Goal: Information Seeking & Learning: Learn about a topic

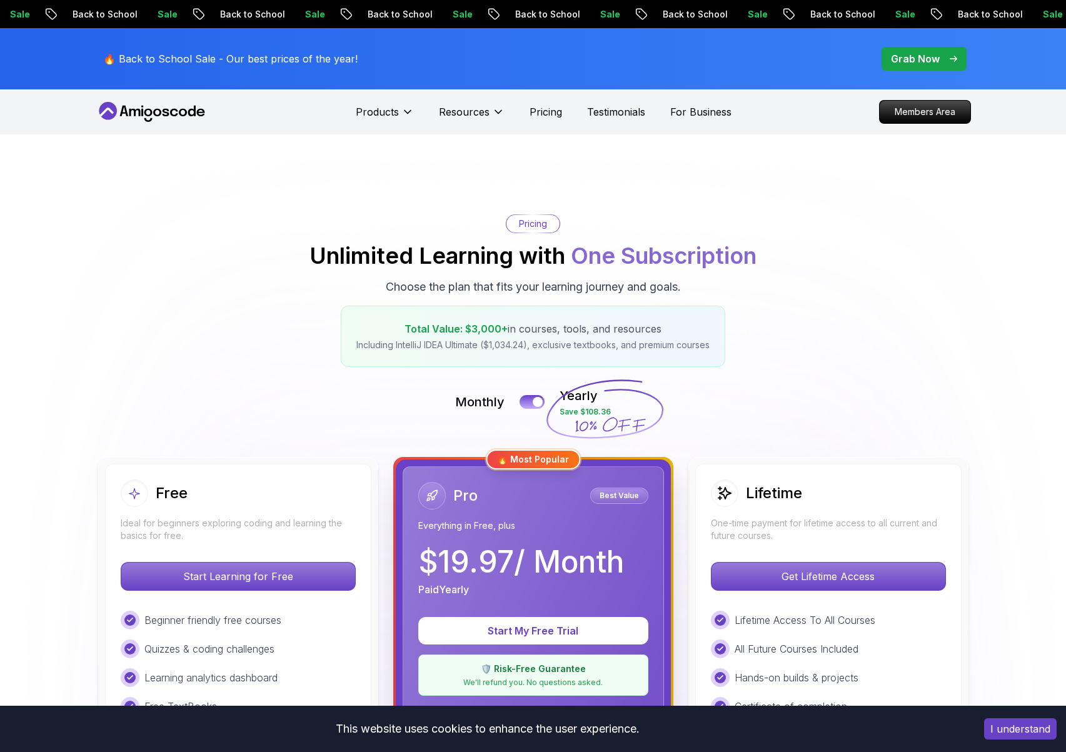
click at [180, 106] on icon at bounding box center [152, 112] width 113 height 20
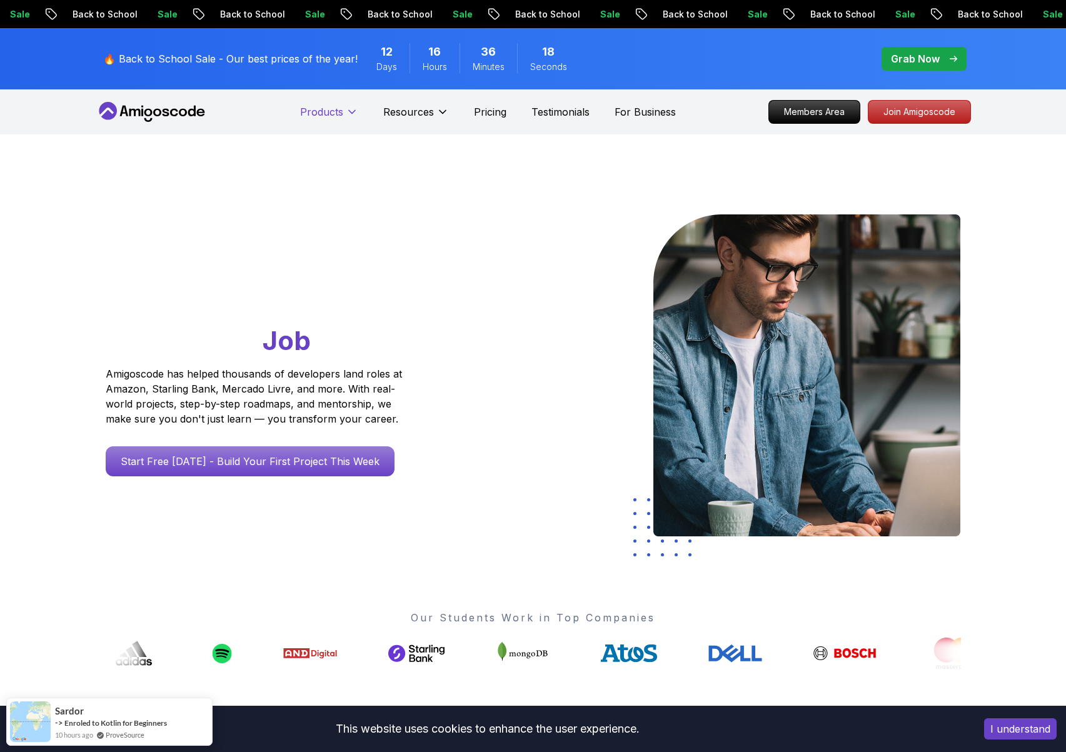
click at [346, 116] on icon at bounding box center [352, 112] width 13 height 13
click at [340, 111] on p "Products" at bounding box center [321, 111] width 43 height 15
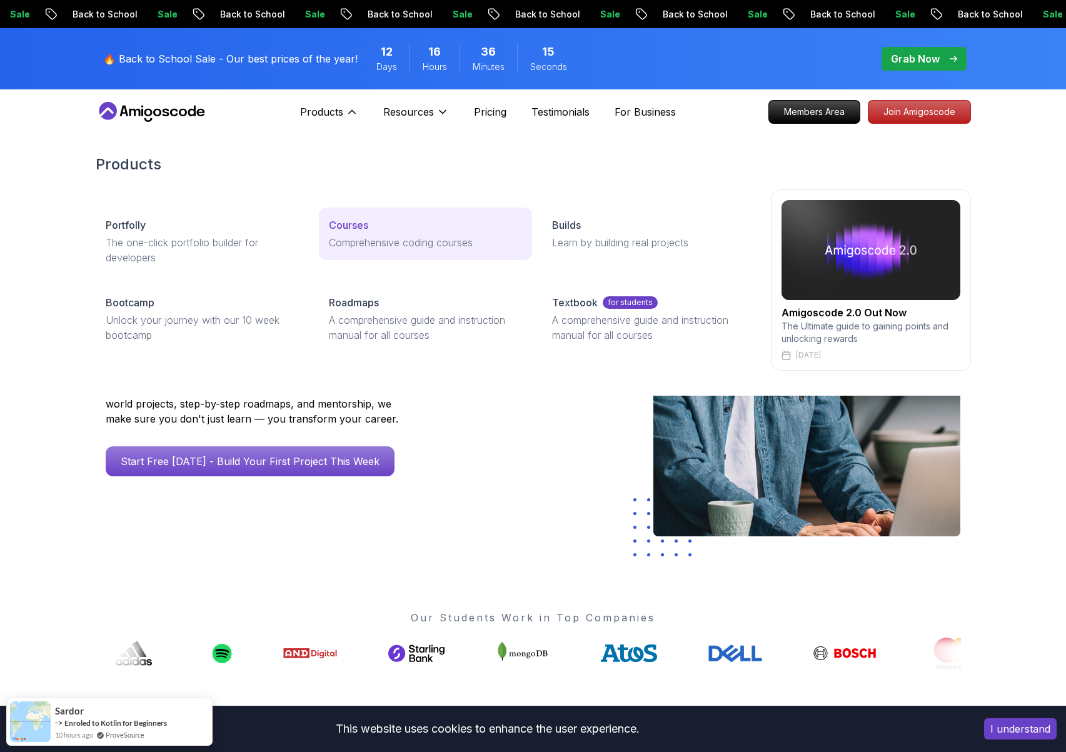
click at [343, 244] on p "Comprehensive coding courses" at bounding box center [425, 242] width 193 height 15
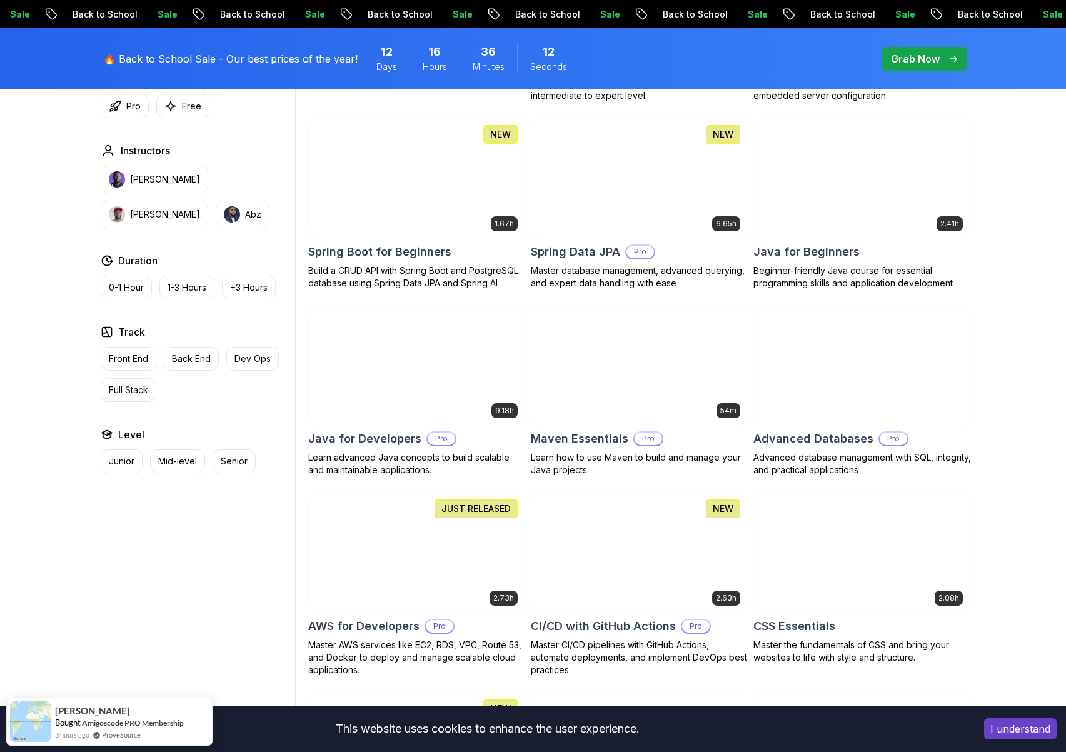
scroll to position [708, 0]
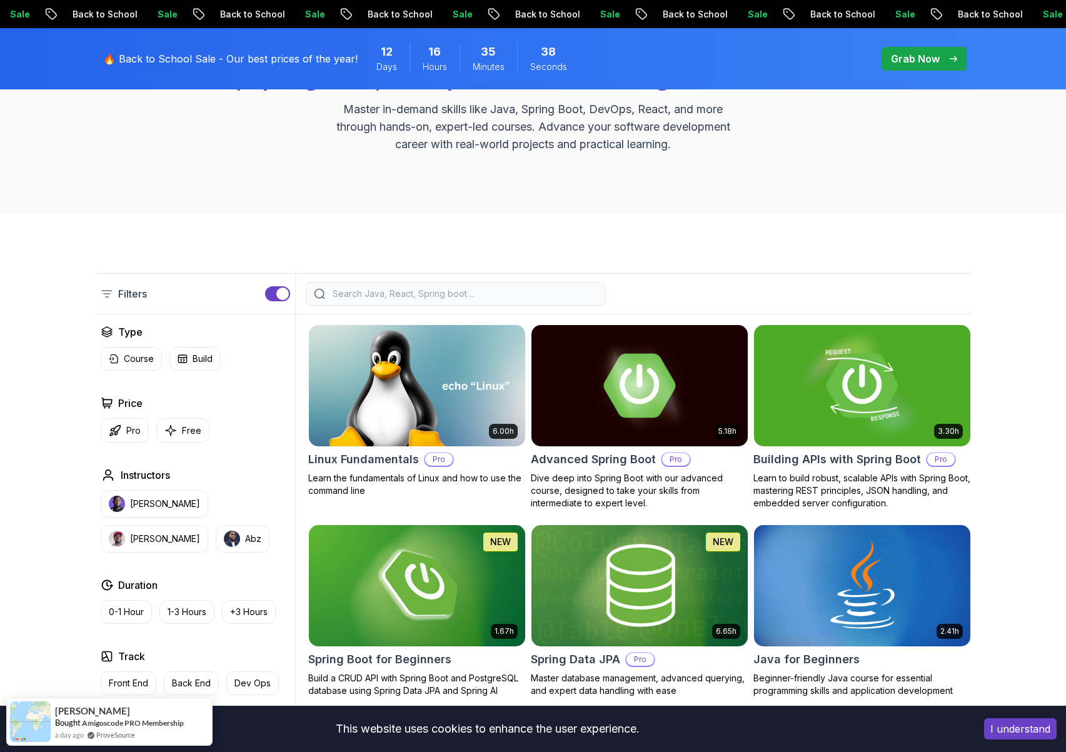
scroll to position [0, 0]
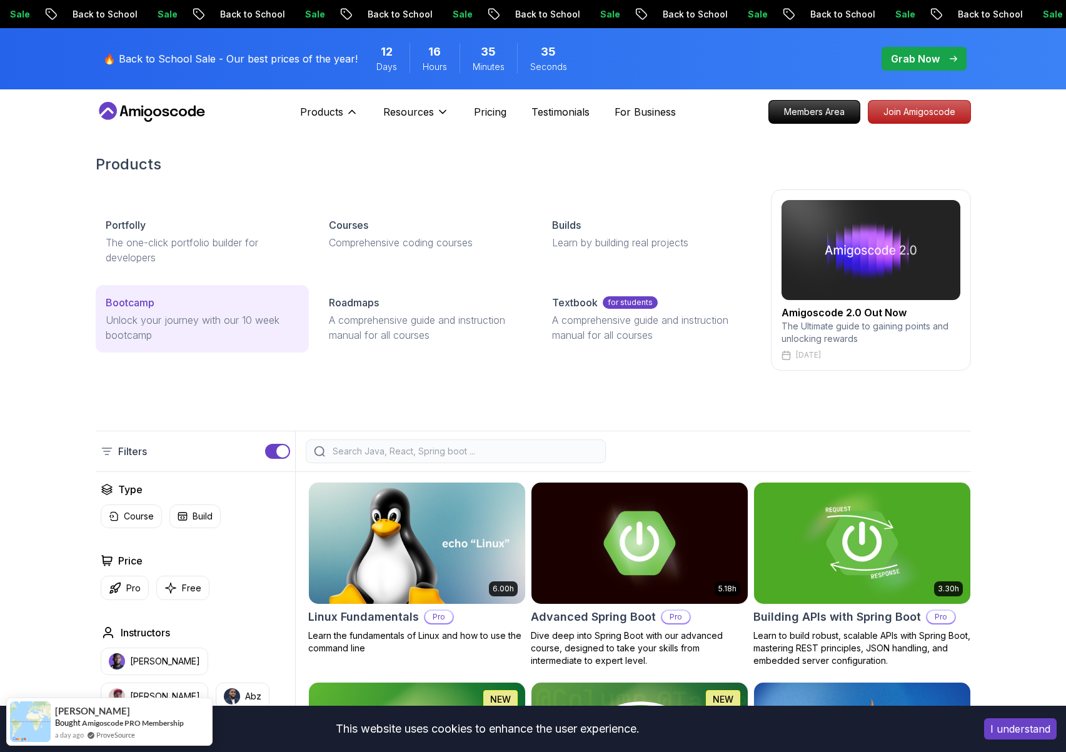
click at [238, 304] on div "Bootcamp" at bounding box center [202, 302] width 193 height 15
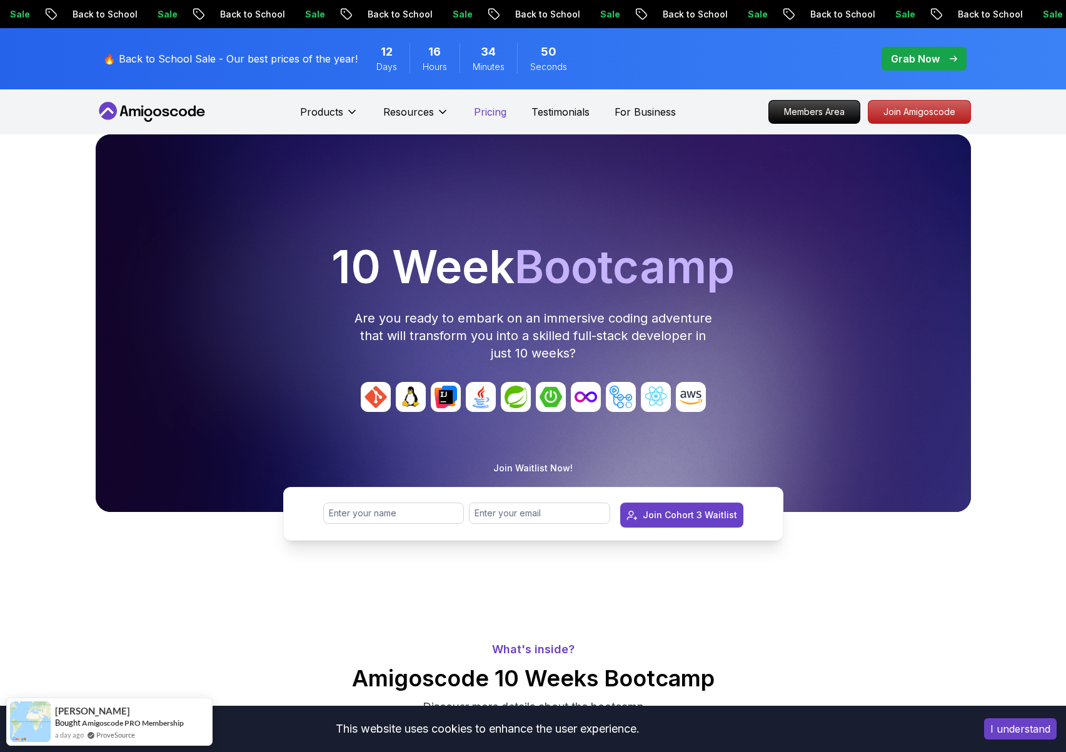
click at [492, 109] on p "Pricing" at bounding box center [490, 111] width 33 height 15
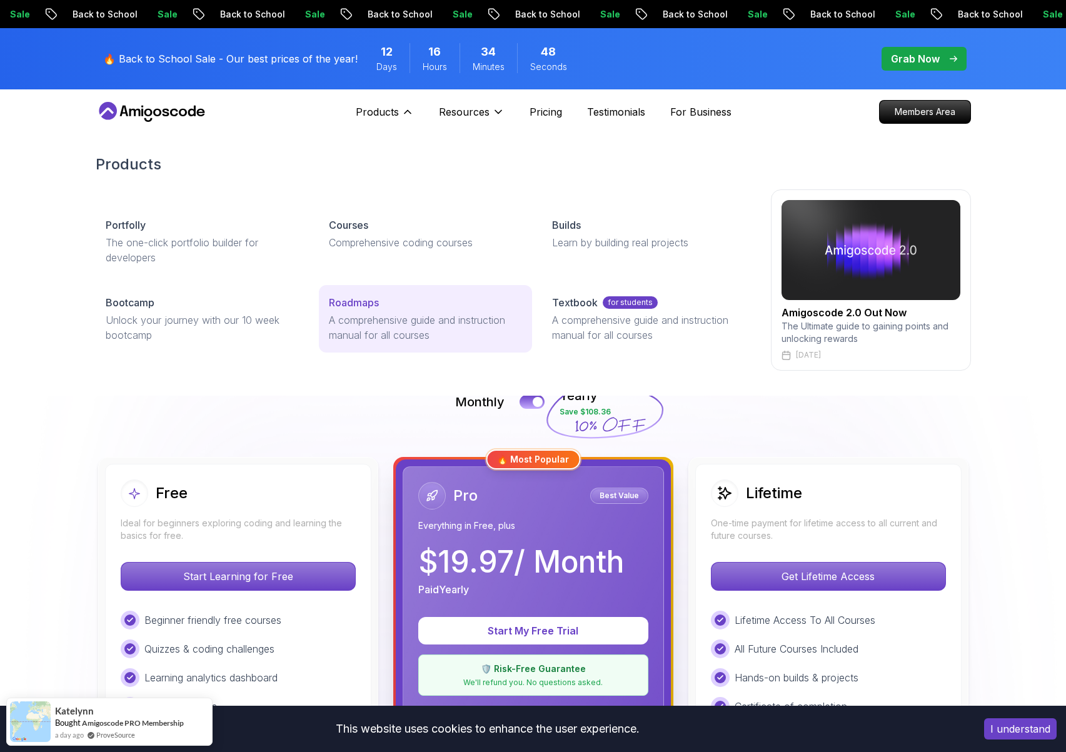
click at [355, 306] on p "Roadmaps" at bounding box center [354, 302] width 50 height 15
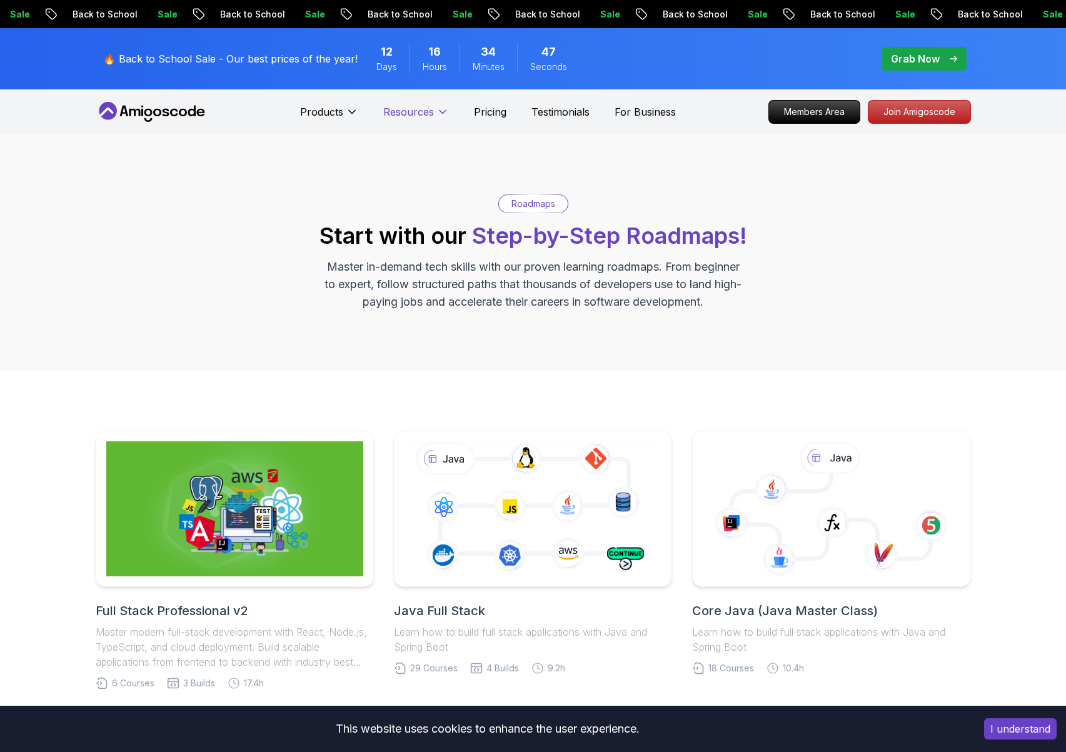
click at [435, 128] on nav "Products Resources Pricing Testimonials For Business Members Area Join Amigosco…" at bounding box center [533, 111] width 875 height 45
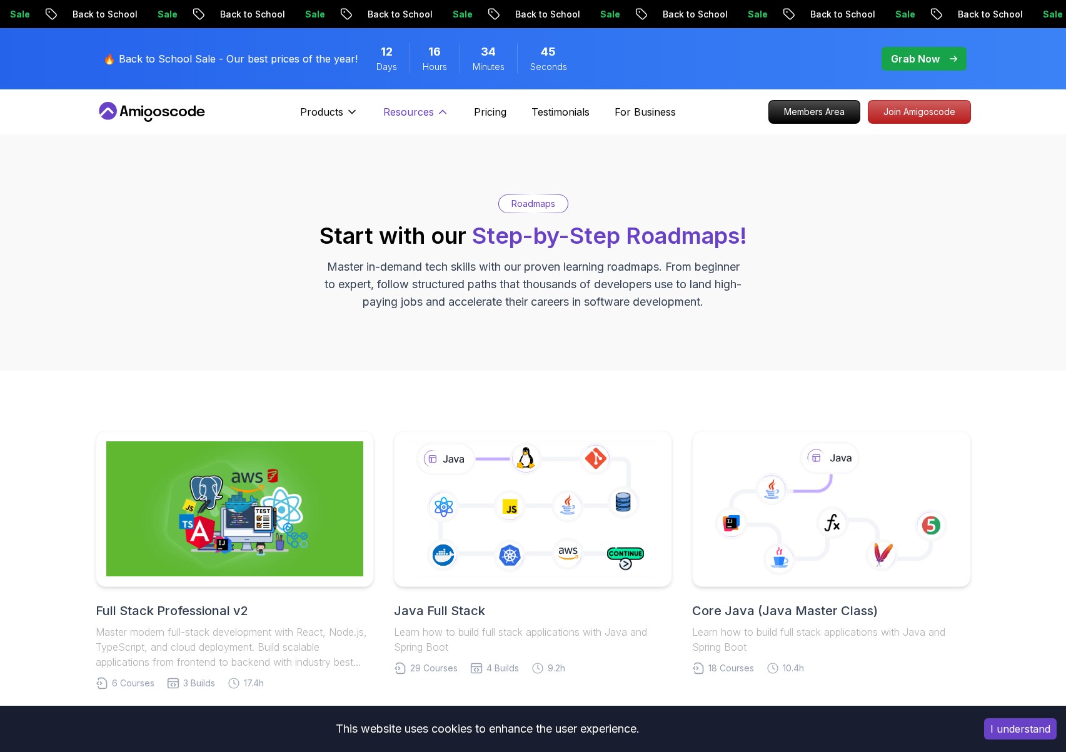
scroll to position [3, 0]
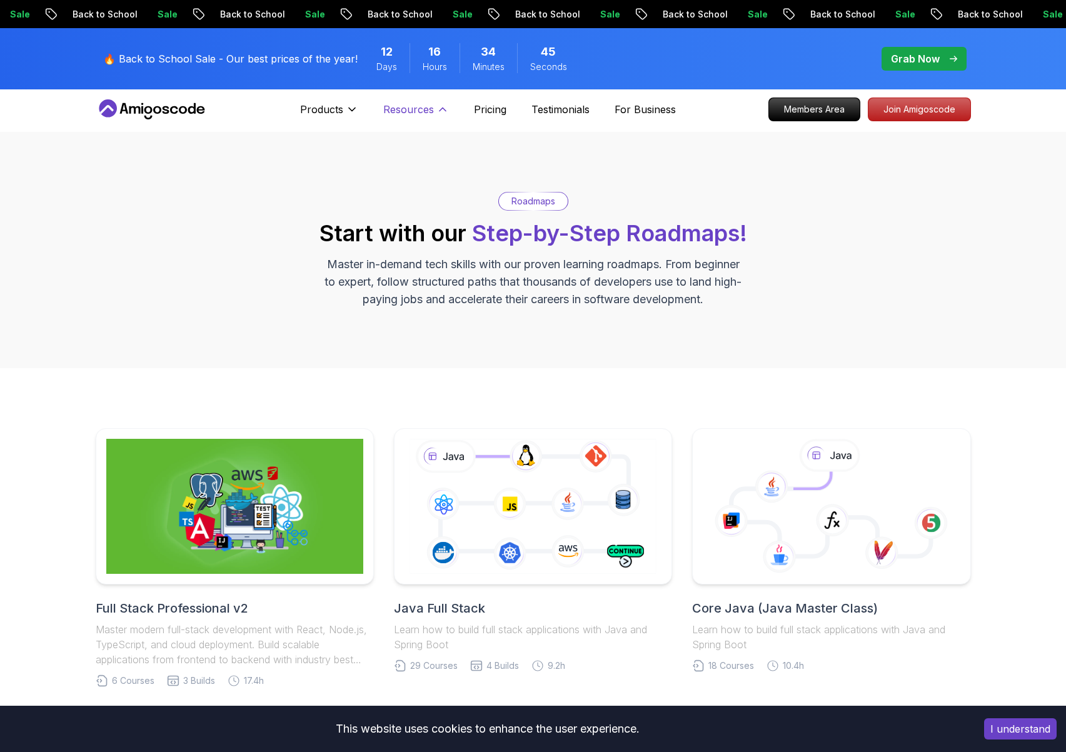
click at [431, 111] on p "Resources" at bounding box center [408, 109] width 51 height 15
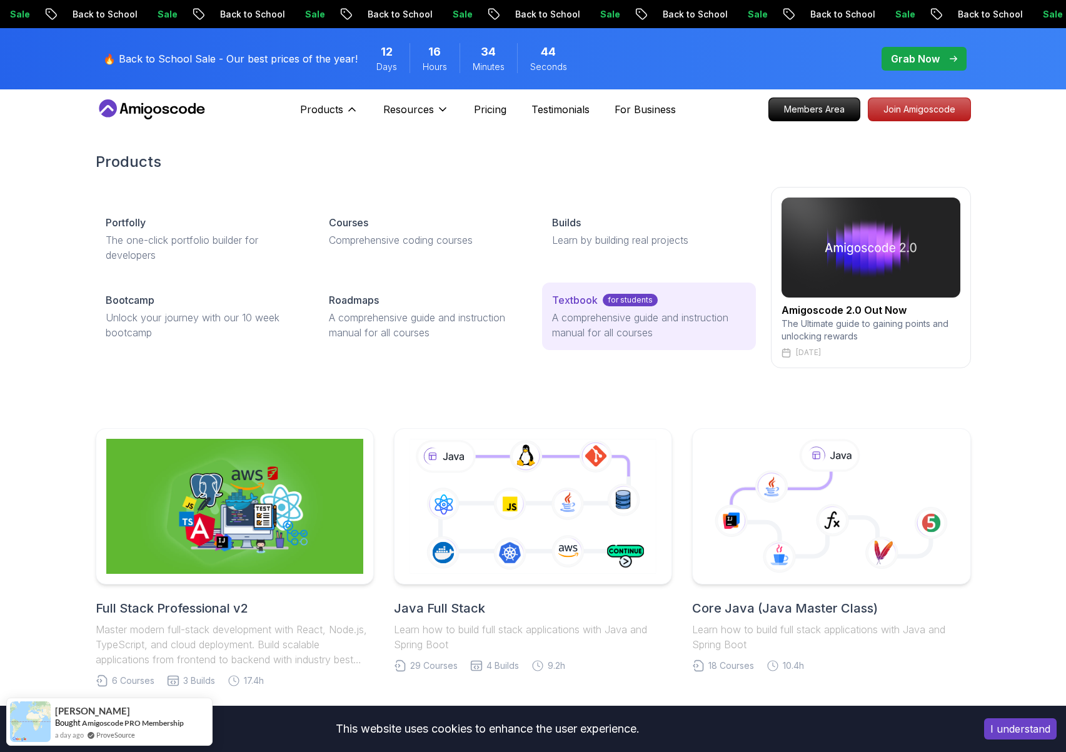
click at [590, 321] on p "A comprehensive guide and instruction manual for all courses" at bounding box center [648, 325] width 193 height 30
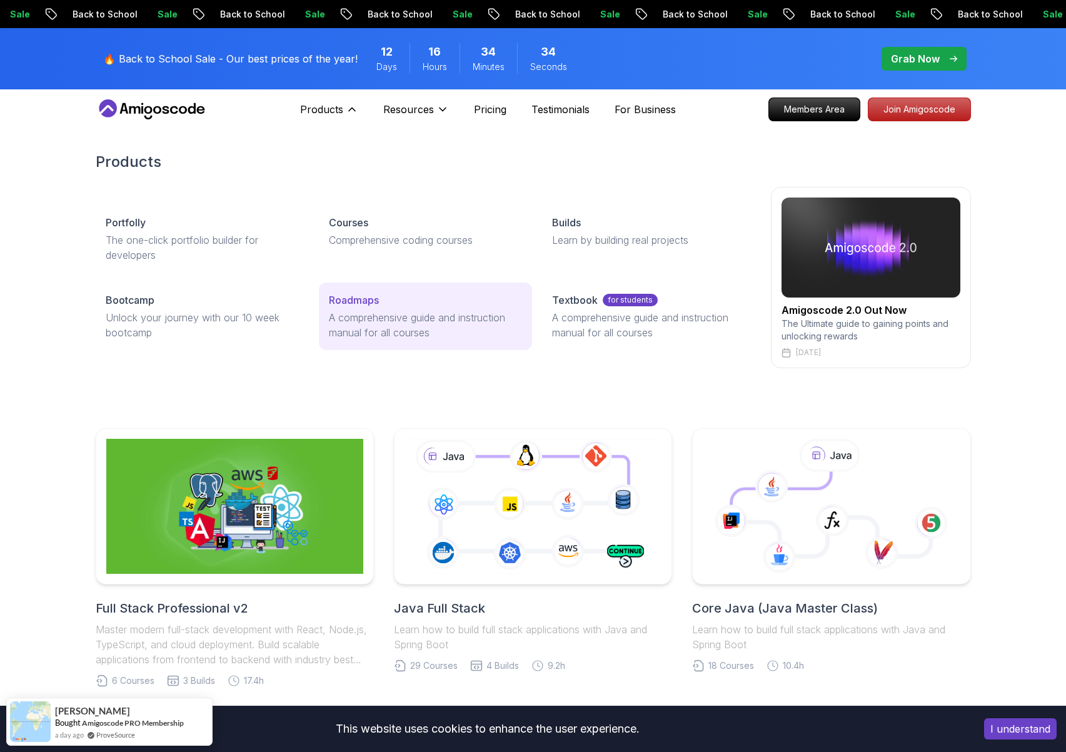
click at [396, 316] on p "A comprehensive guide and instruction manual for all courses" at bounding box center [425, 325] width 193 height 30
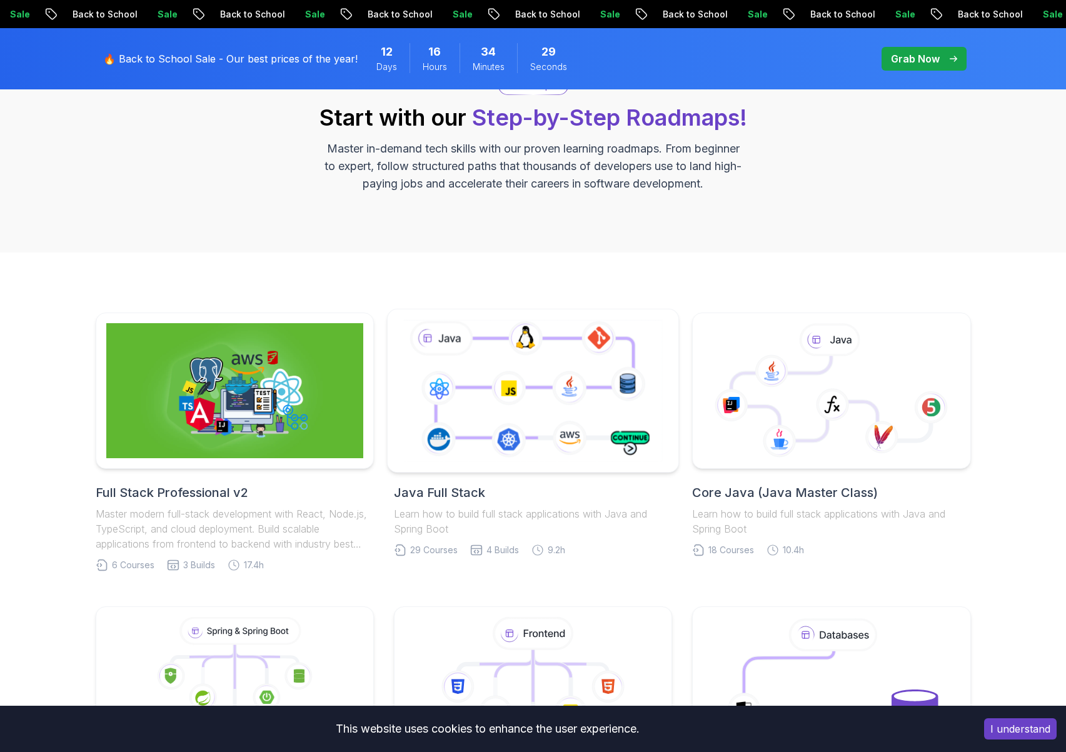
scroll to position [625, 0]
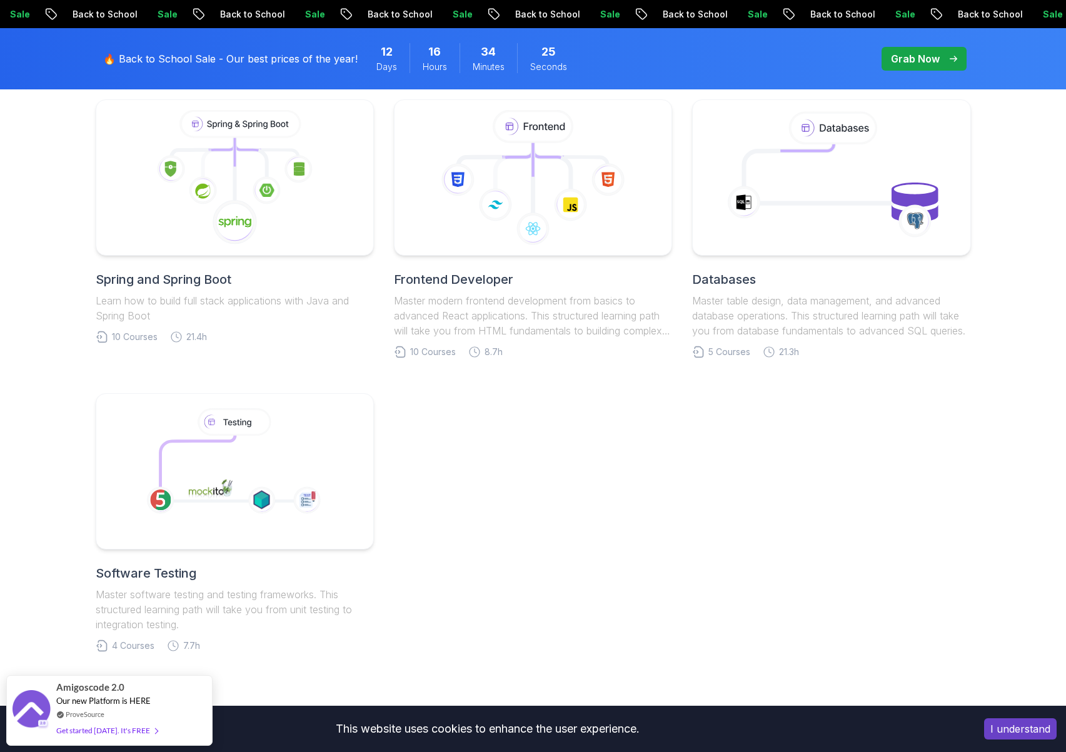
click at [225, 276] on h2 "Spring and Spring Boot" at bounding box center [235, 280] width 278 height 18
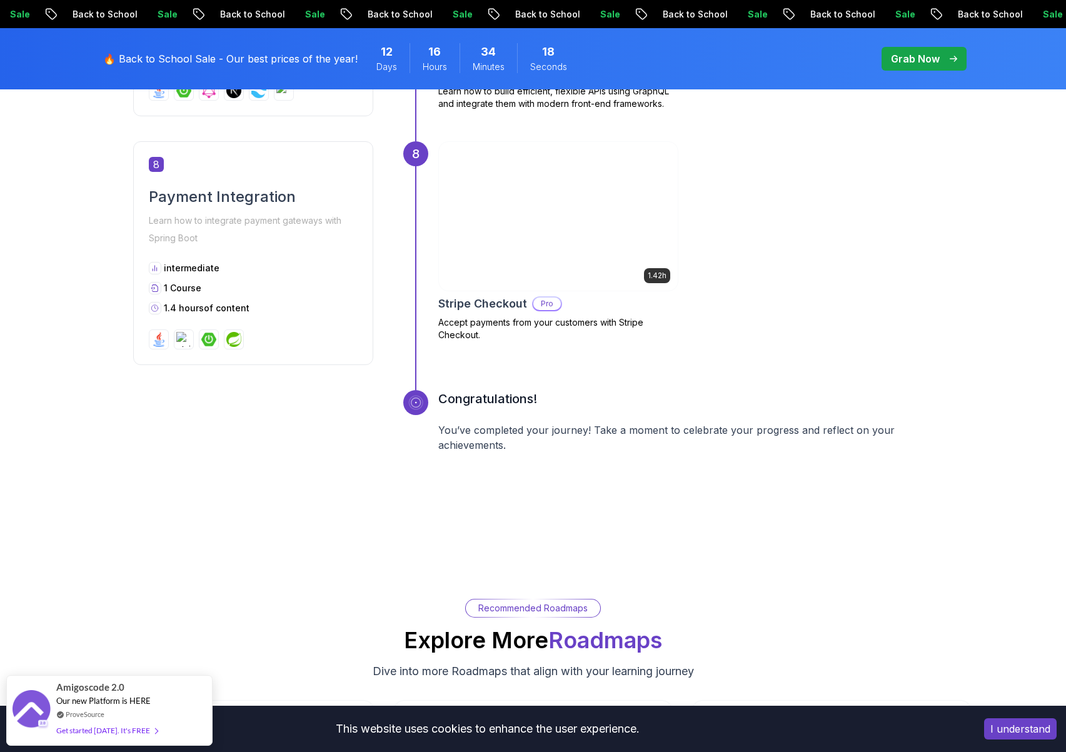
scroll to position [1994, 0]
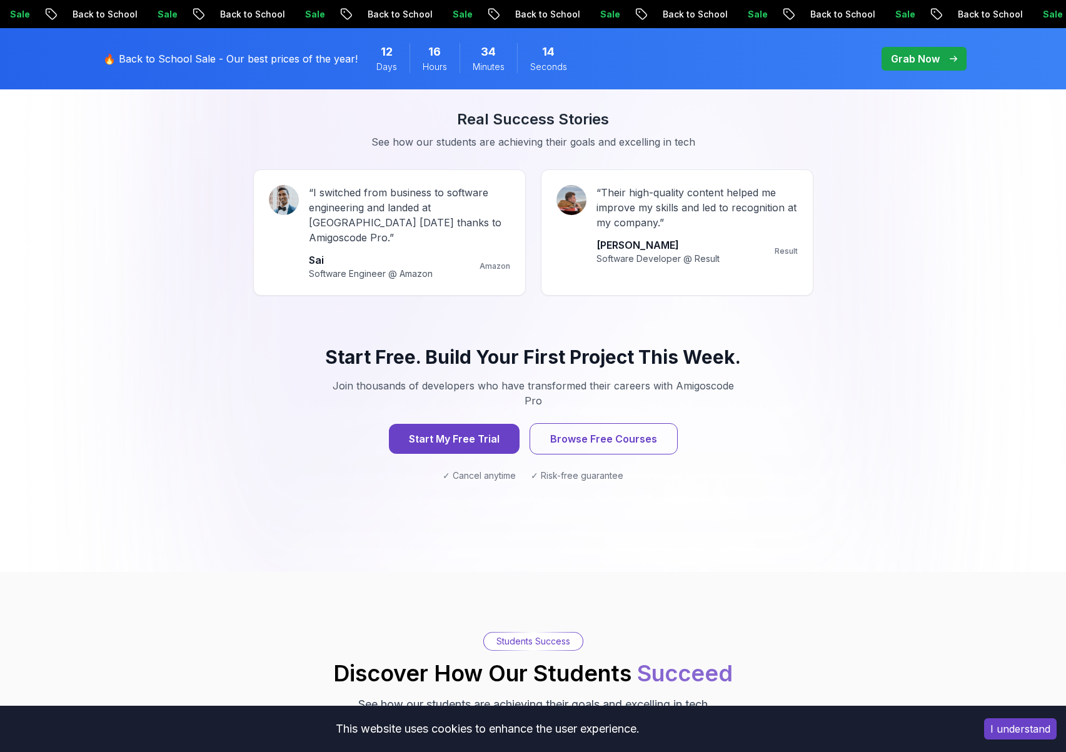
scroll to position [912, 0]
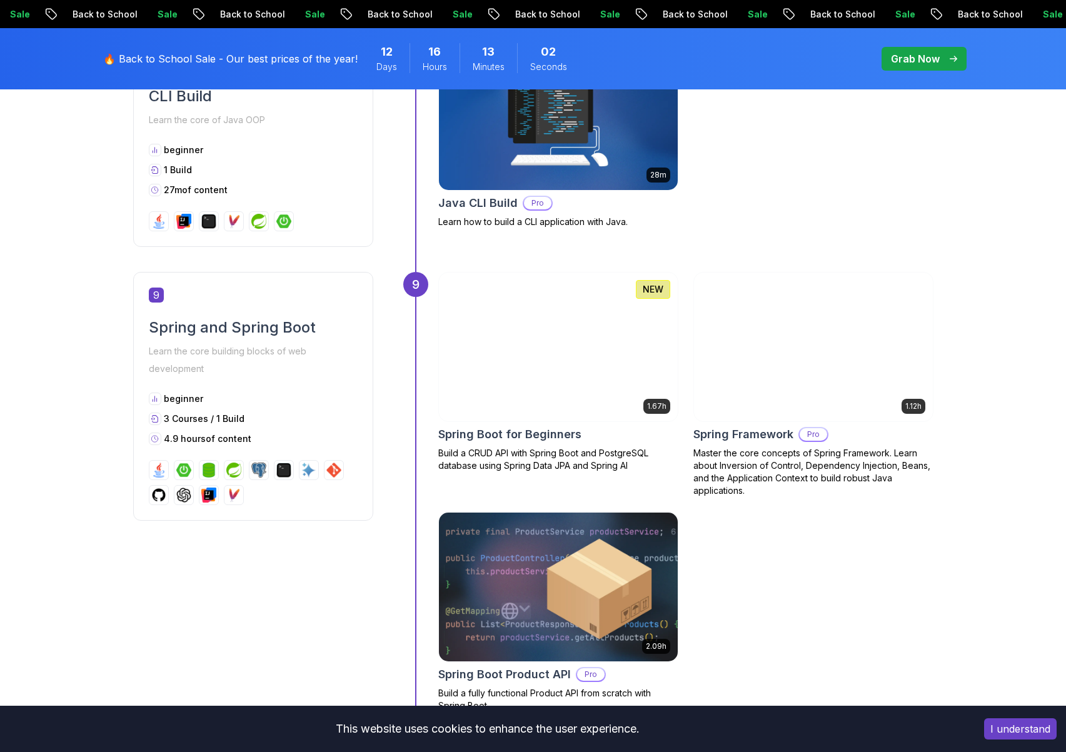
scroll to position [1766, 0]
